Goal: Find specific page/section: Find specific page/section

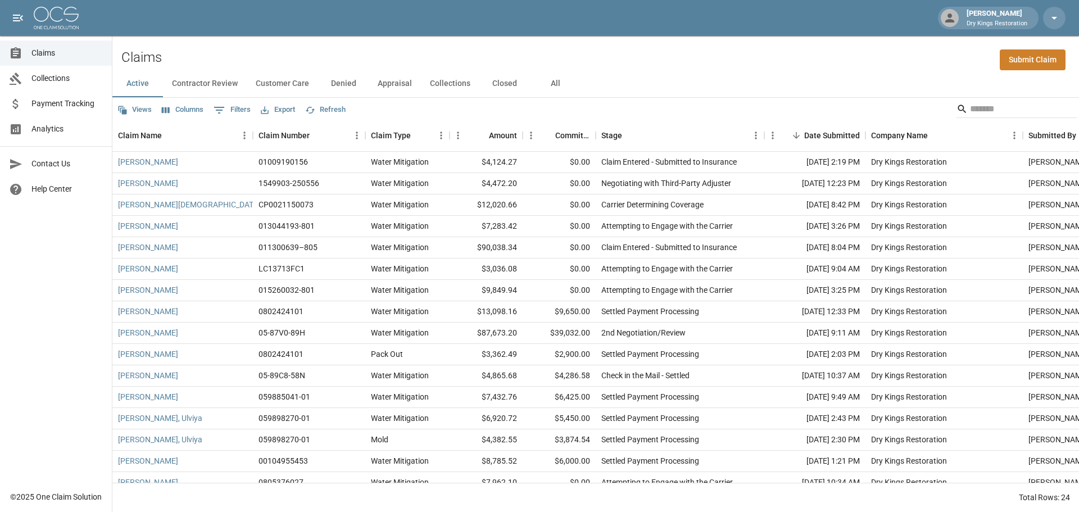
click at [564, 86] on button "All" at bounding box center [555, 83] width 51 height 27
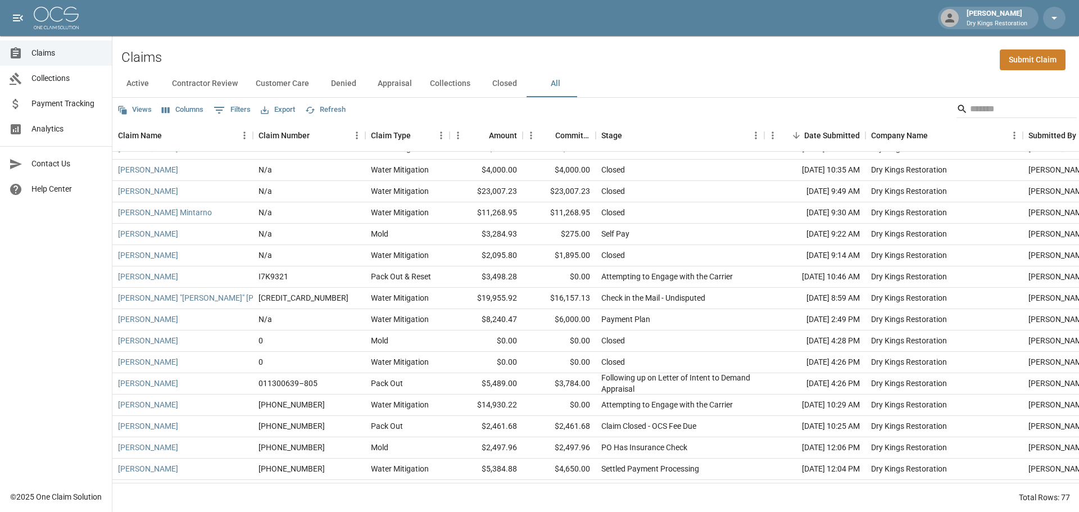
scroll to position [1322, 0]
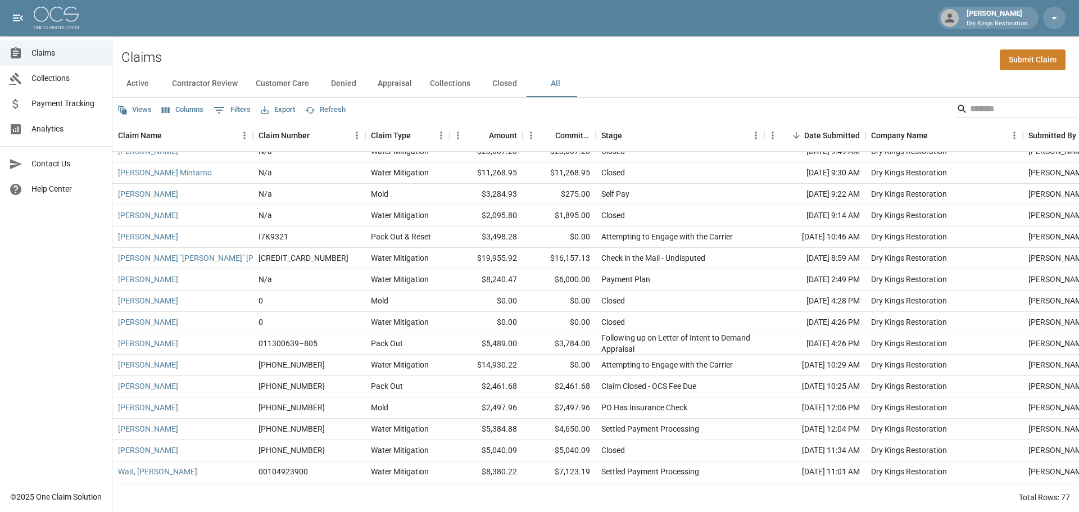
click at [192, 83] on button "Contractor Review" at bounding box center [205, 83] width 84 height 27
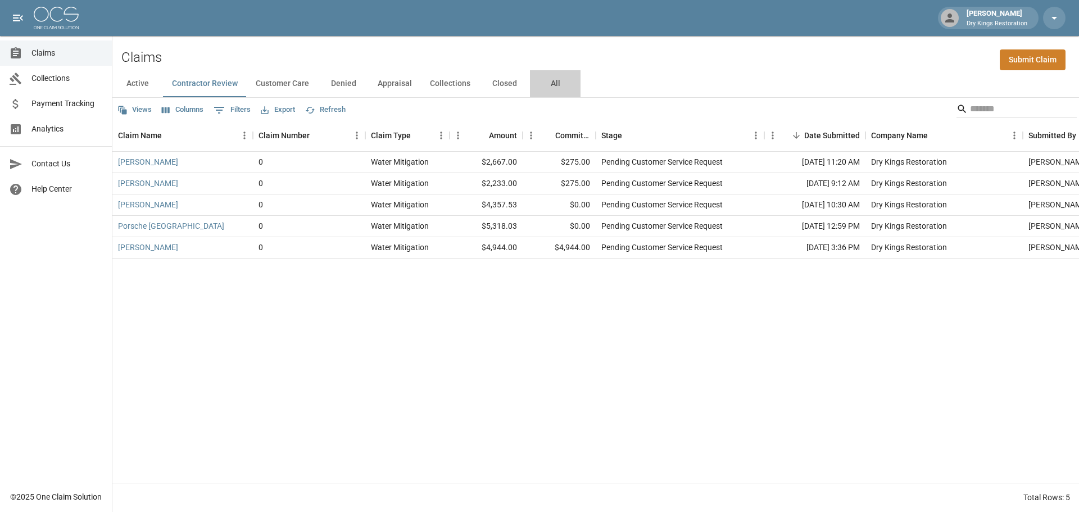
click at [559, 85] on button "All" at bounding box center [555, 83] width 51 height 27
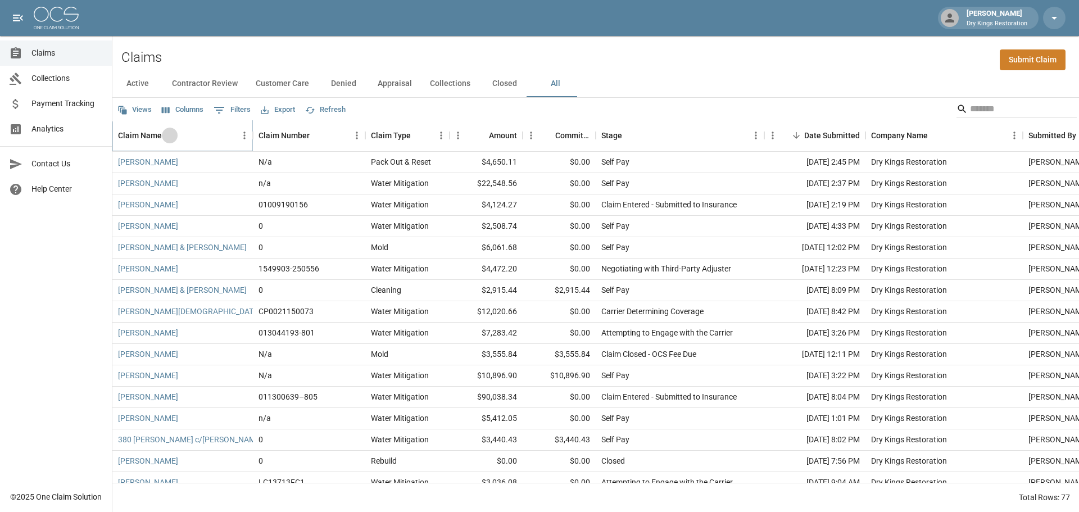
click at [176, 134] on button "Sort" at bounding box center [170, 136] width 16 height 16
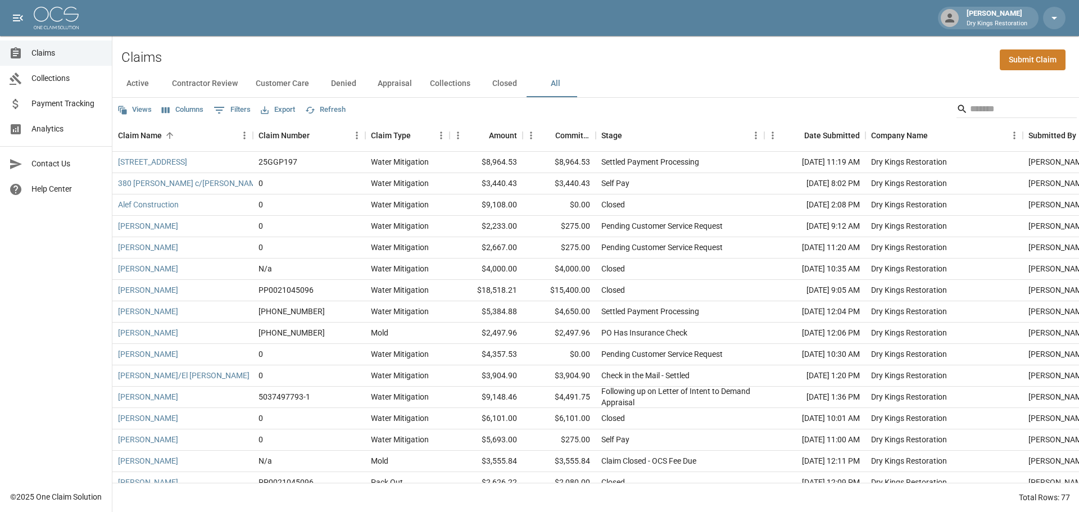
click at [219, 87] on button "Contractor Review" at bounding box center [205, 83] width 84 height 27
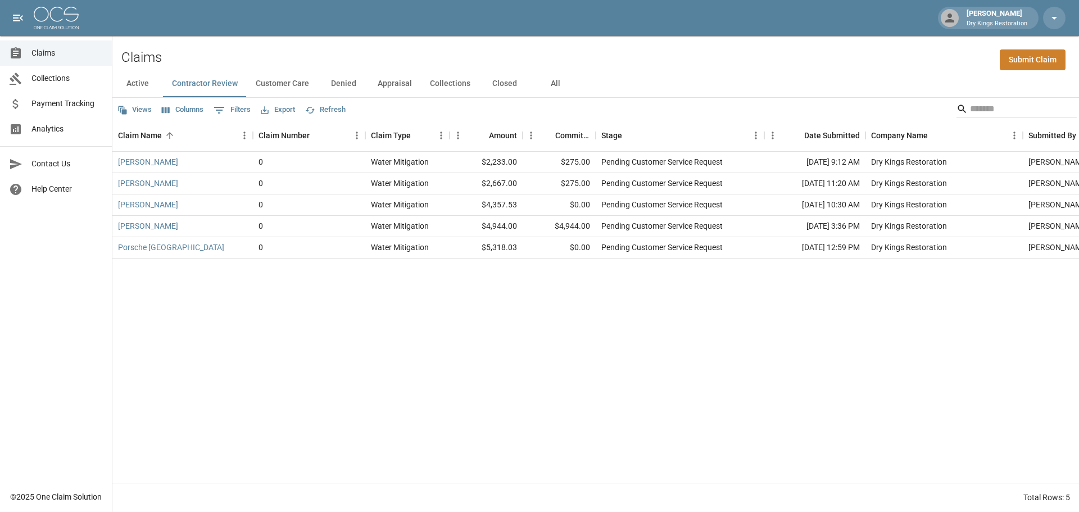
click at [543, 63] on div "Claims Submit Claim" at bounding box center [595, 53] width 966 height 34
click at [547, 89] on button "All" at bounding box center [555, 83] width 51 height 27
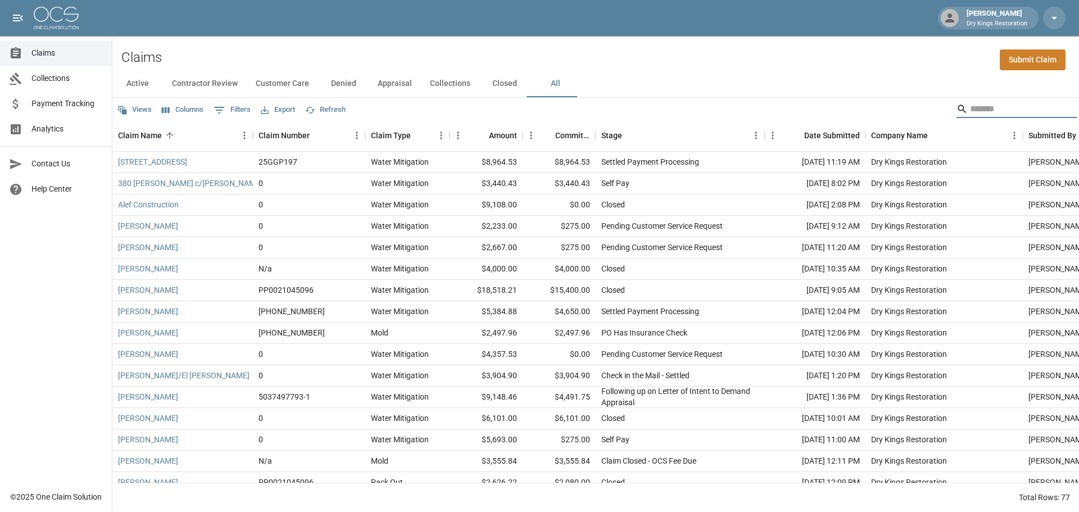
click at [983, 108] on input "Search" at bounding box center [1015, 109] width 90 height 18
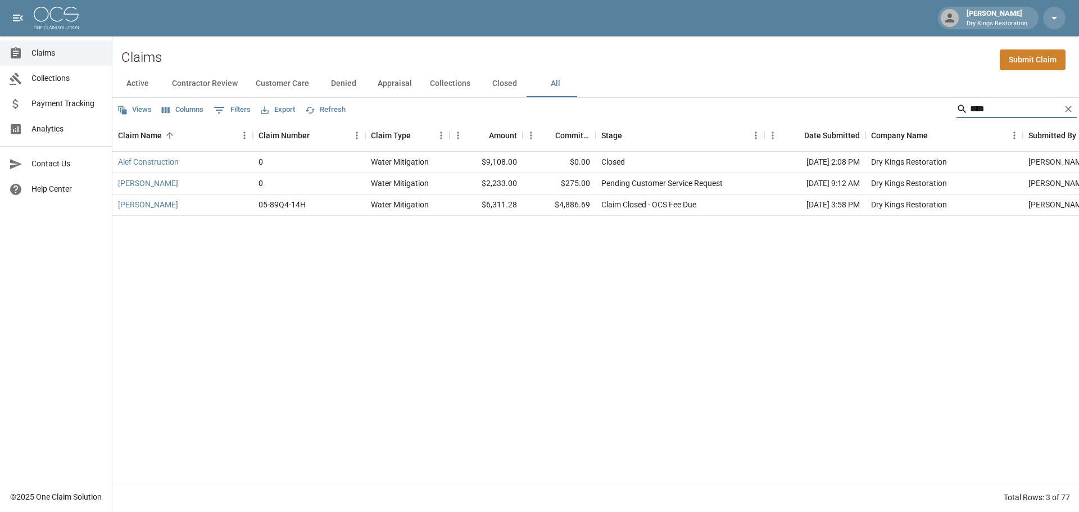
type input "****"
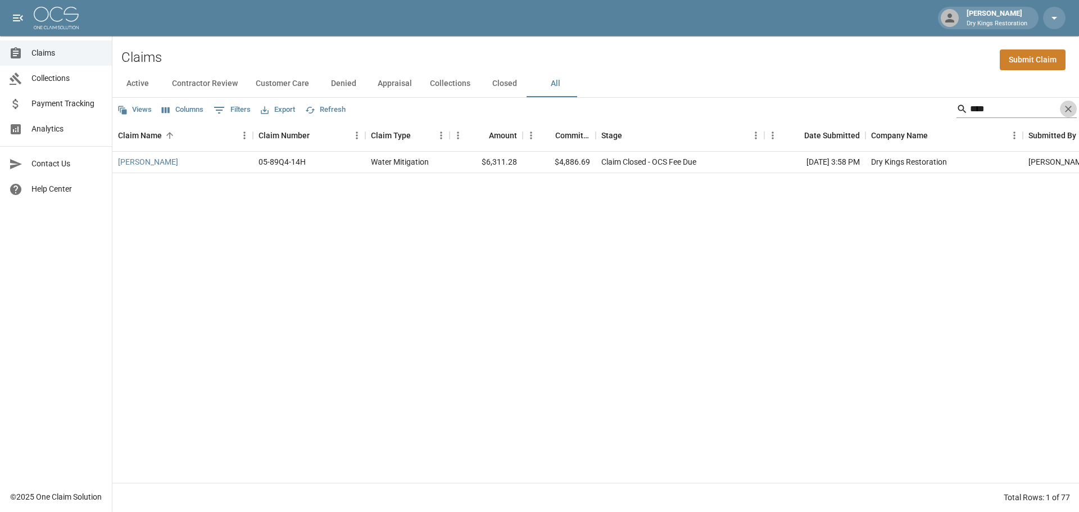
click at [1068, 109] on icon "Clear" at bounding box center [1068, 109] width 7 height 7
